Goal: Task Accomplishment & Management: Use online tool/utility

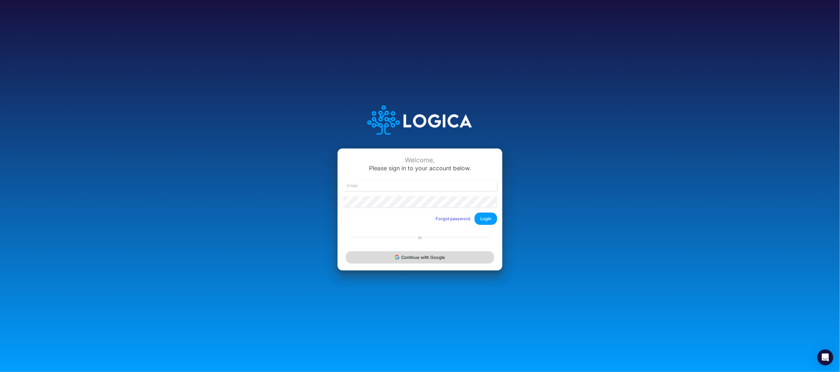
click at [420, 256] on button "Continue with Google" at bounding box center [420, 258] width 148 height 12
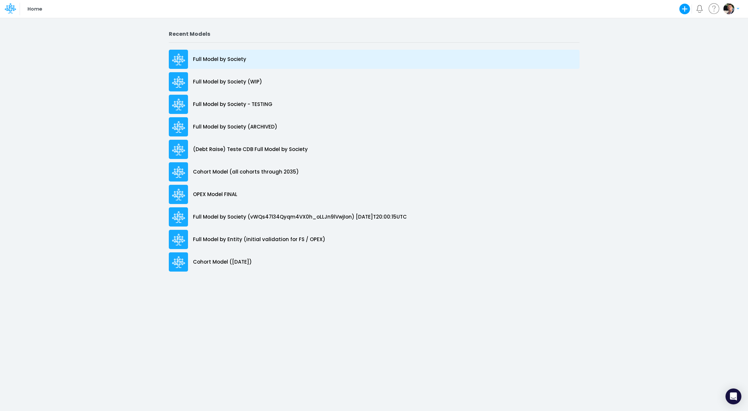
click at [225, 60] on p "Full Model by Society" at bounding box center [219, 60] width 53 height 8
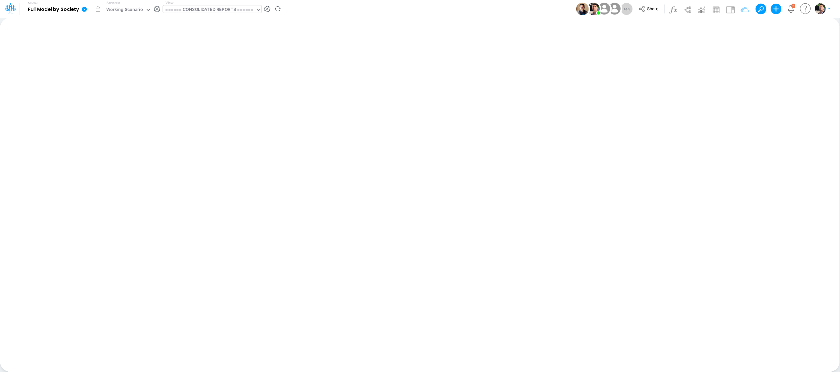
click at [217, 8] on div "====== CONSOLIDATED REPORTS ======" at bounding box center [209, 10] width 88 height 8
type input "other"
click at [211, 21] on div "Other Rev & Exp (01BR)" at bounding box center [208, 21] width 91 height 11
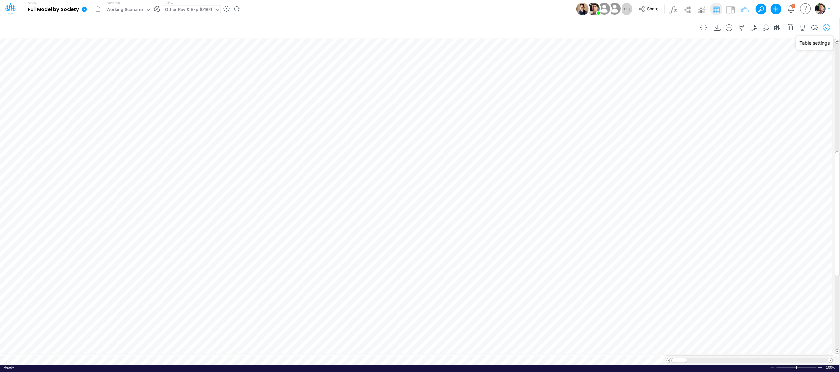
click at [748, 28] on icon "button" at bounding box center [827, 27] width 10 height 7
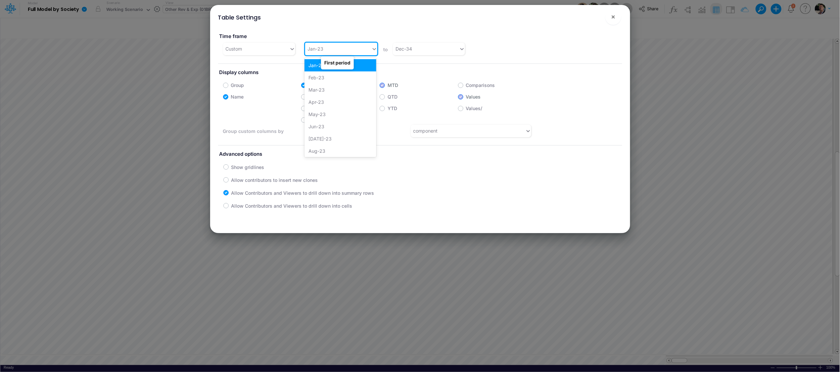
click at [355, 51] on div "Jan-23" at bounding box center [338, 48] width 66 height 11
type input "jan-25"
click at [321, 65] on div "Jan-25" at bounding box center [341, 65] width 72 height 12
click at [331, 54] on div "Jan-25" at bounding box center [338, 48] width 66 height 11
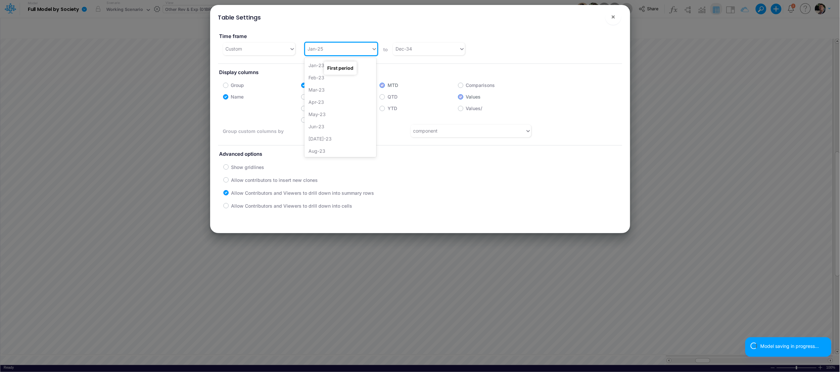
scroll to position [213, 0]
click at [331, 100] on div "Sep-24" at bounding box center [341, 98] width 72 height 12
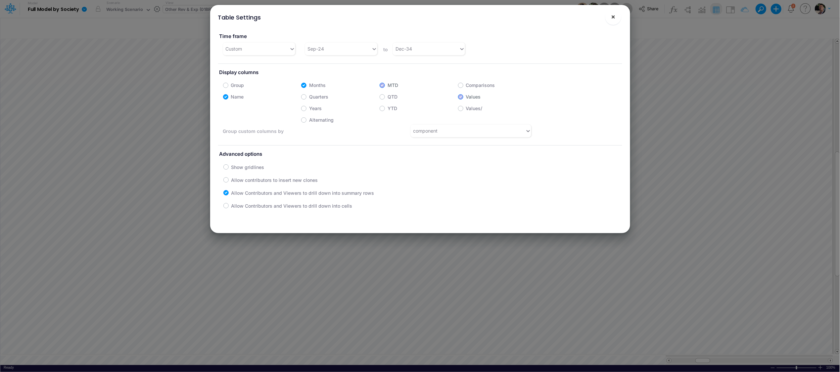
click at [616, 18] on button "×" at bounding box center [613, 17] width 16 height 16
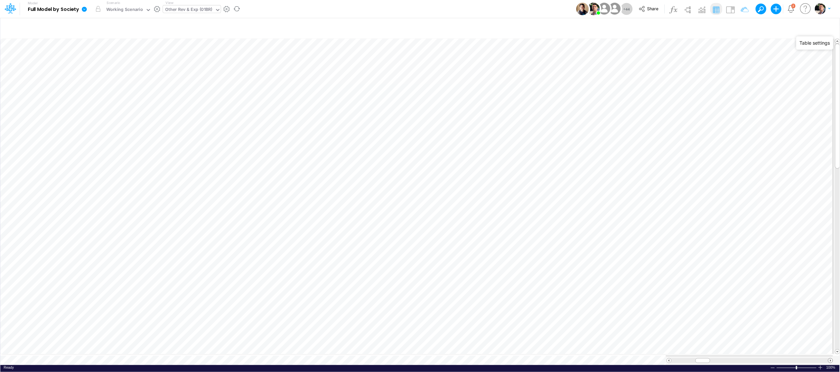
click at [748, 360] on span at bounding box center [830, 361] width 4 height 4
click at [748, 359] on span at bounding box center [830, 361] width 4 height 4
click at [199, 10] on div "Other Rev & Exp (01BR)" at bounding box center [188, 10] width 47 height 8
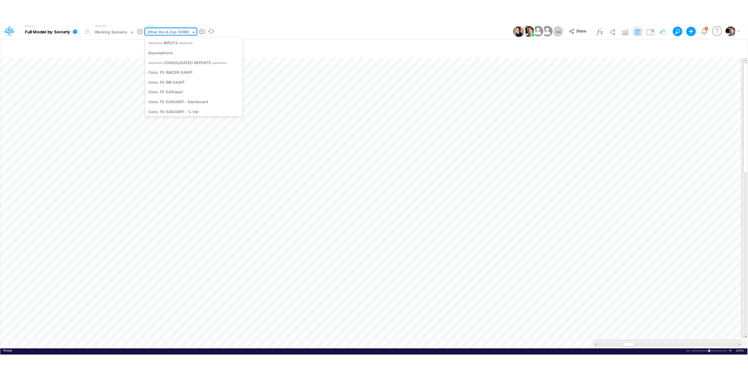
scroll to position [533, 0]
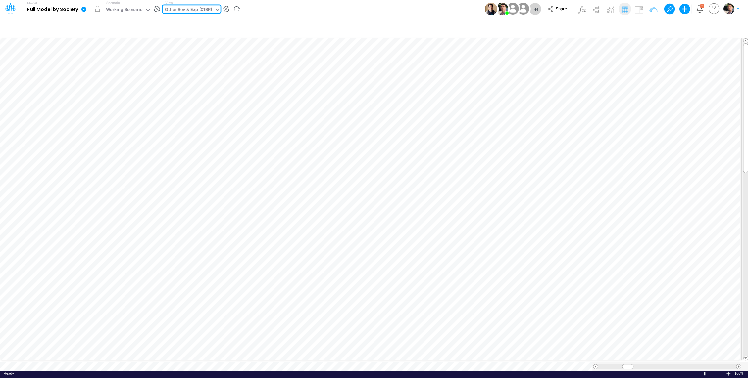
click at [195, 8] on div "Other Rev & Exp (01BR)" at bounding box center [188, 10] width 47 height 8
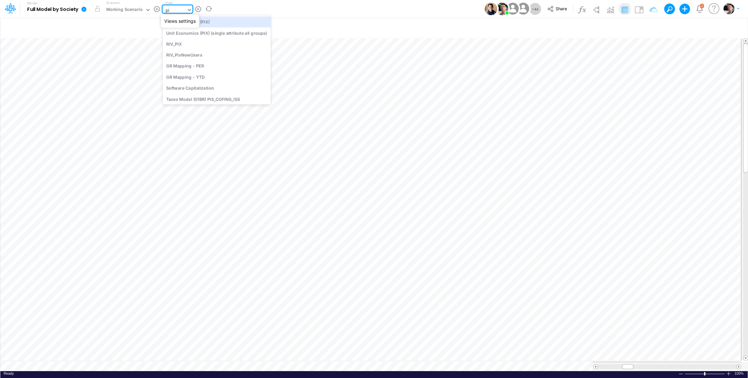
type input "pix"
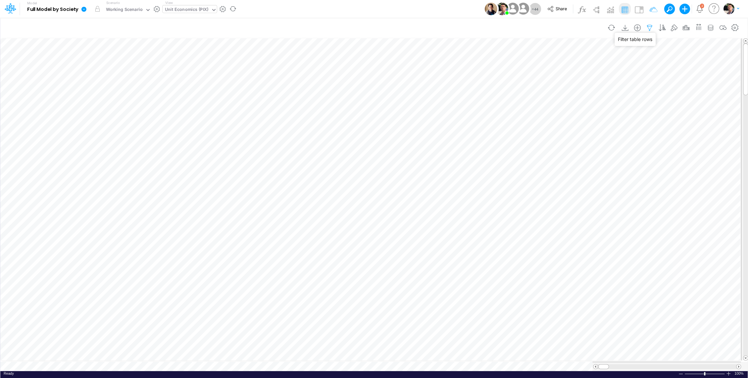
click at [649, 28] on icon "button" at bounding box center [649, 27] width 10 height 7
select select "contains"
